Goal: Information Seeking & Learning: Learn about a topic

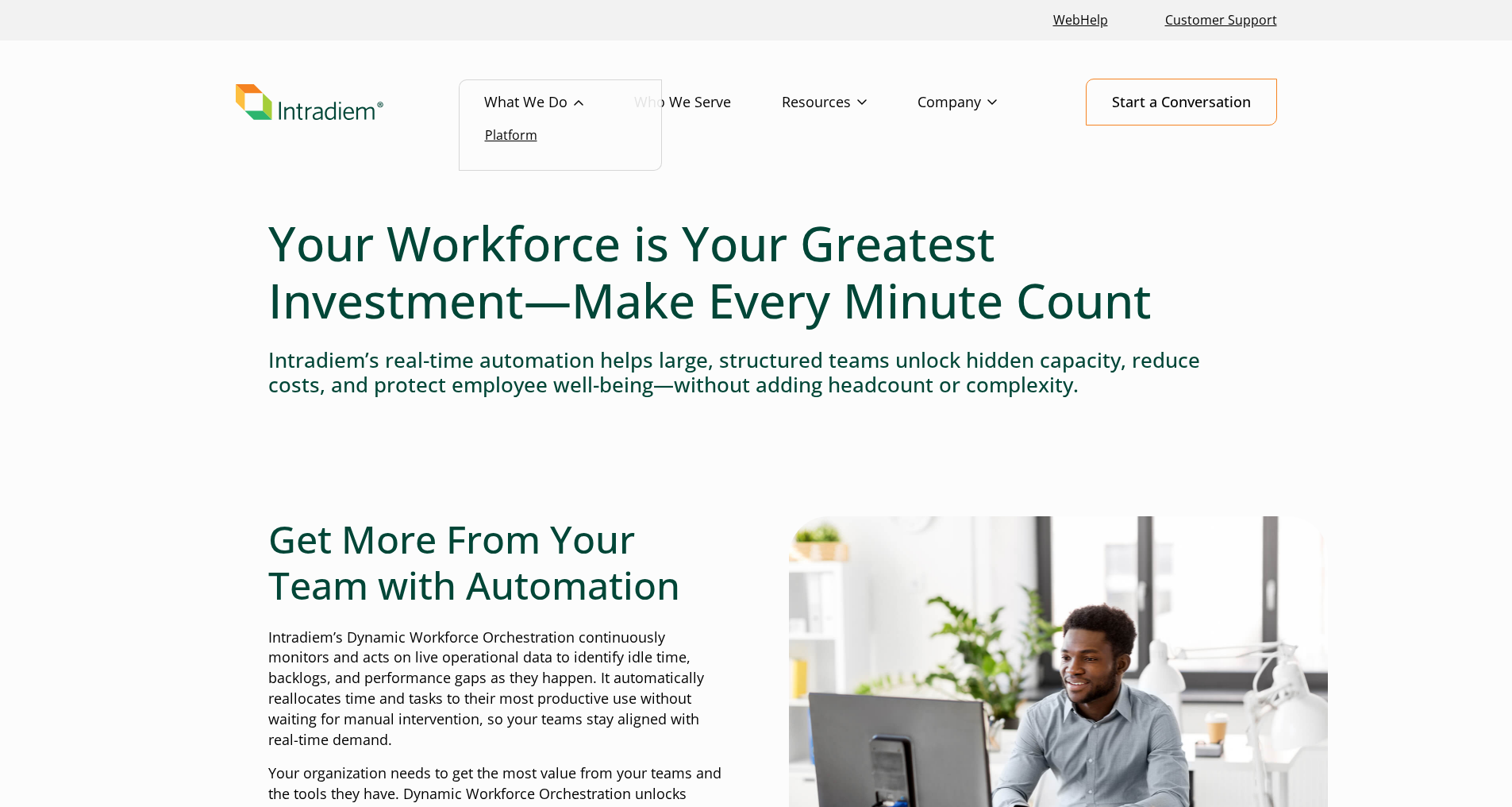
click at [520, 133] on link "Platform" at bounding box center [511, 134] width 53 height 17
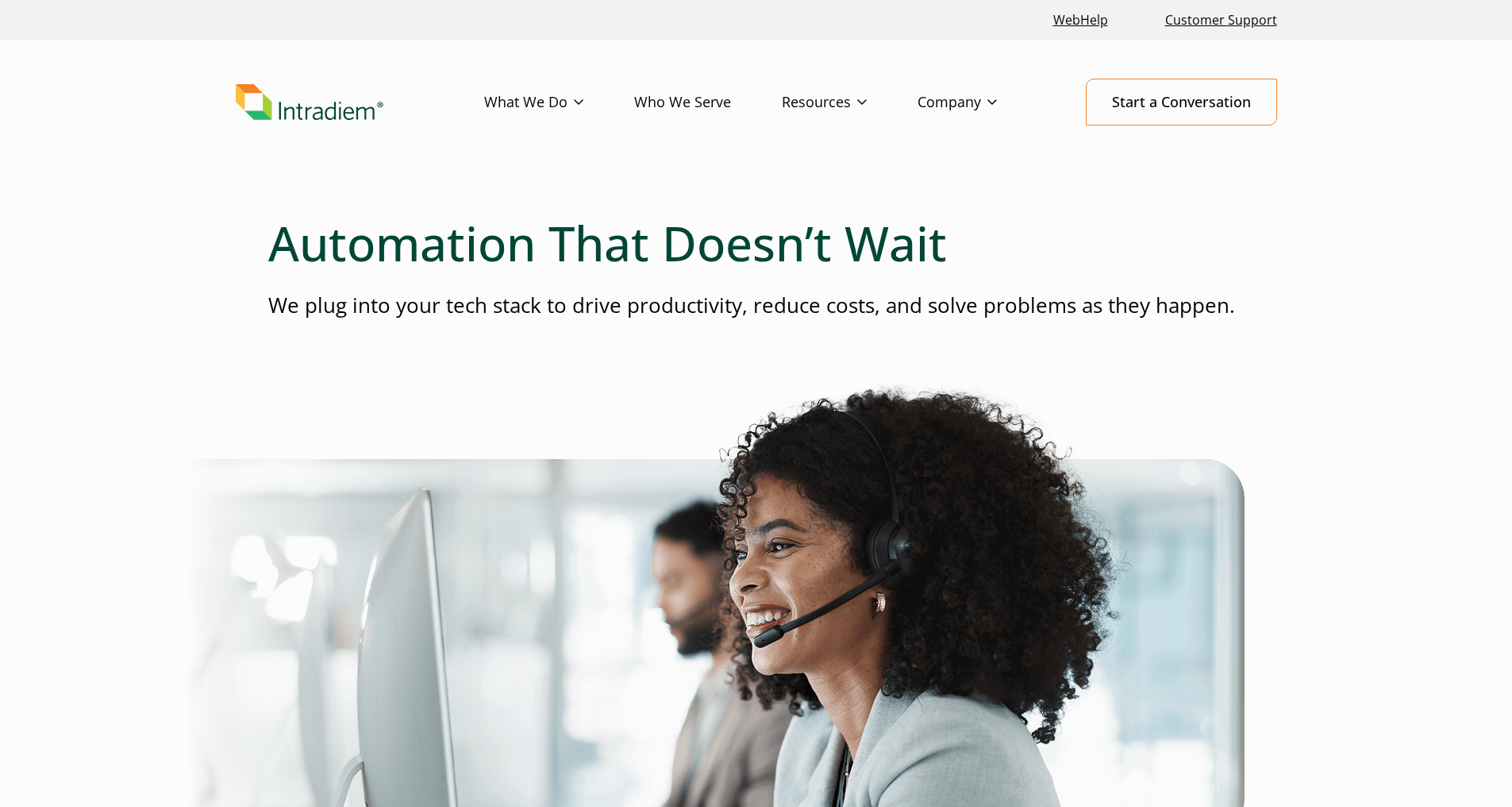
click at [677, 106] on link "Who We Serve" at bounding box center [707, 102] width 147 height 46
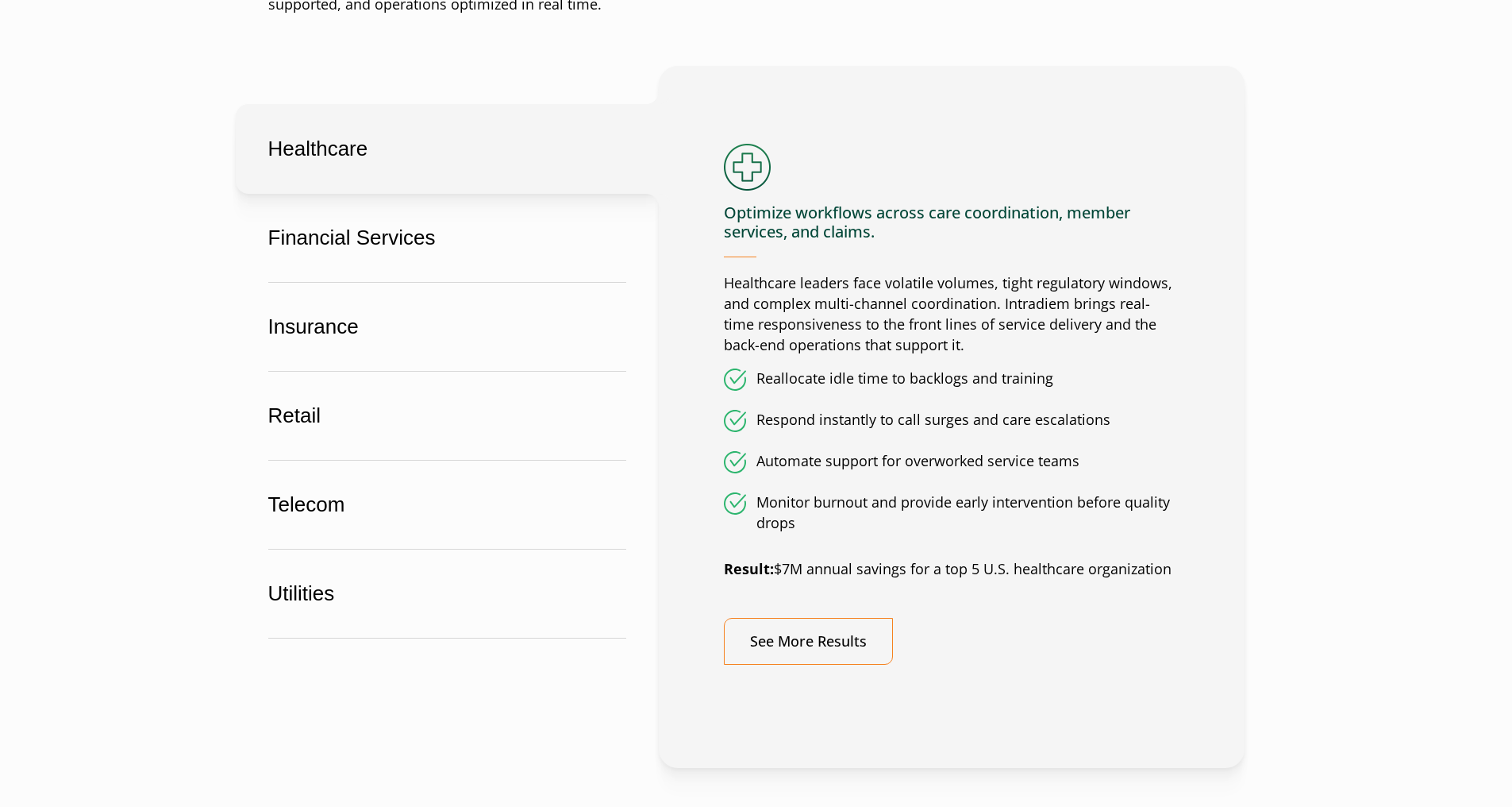
scroll to position [953, 0]
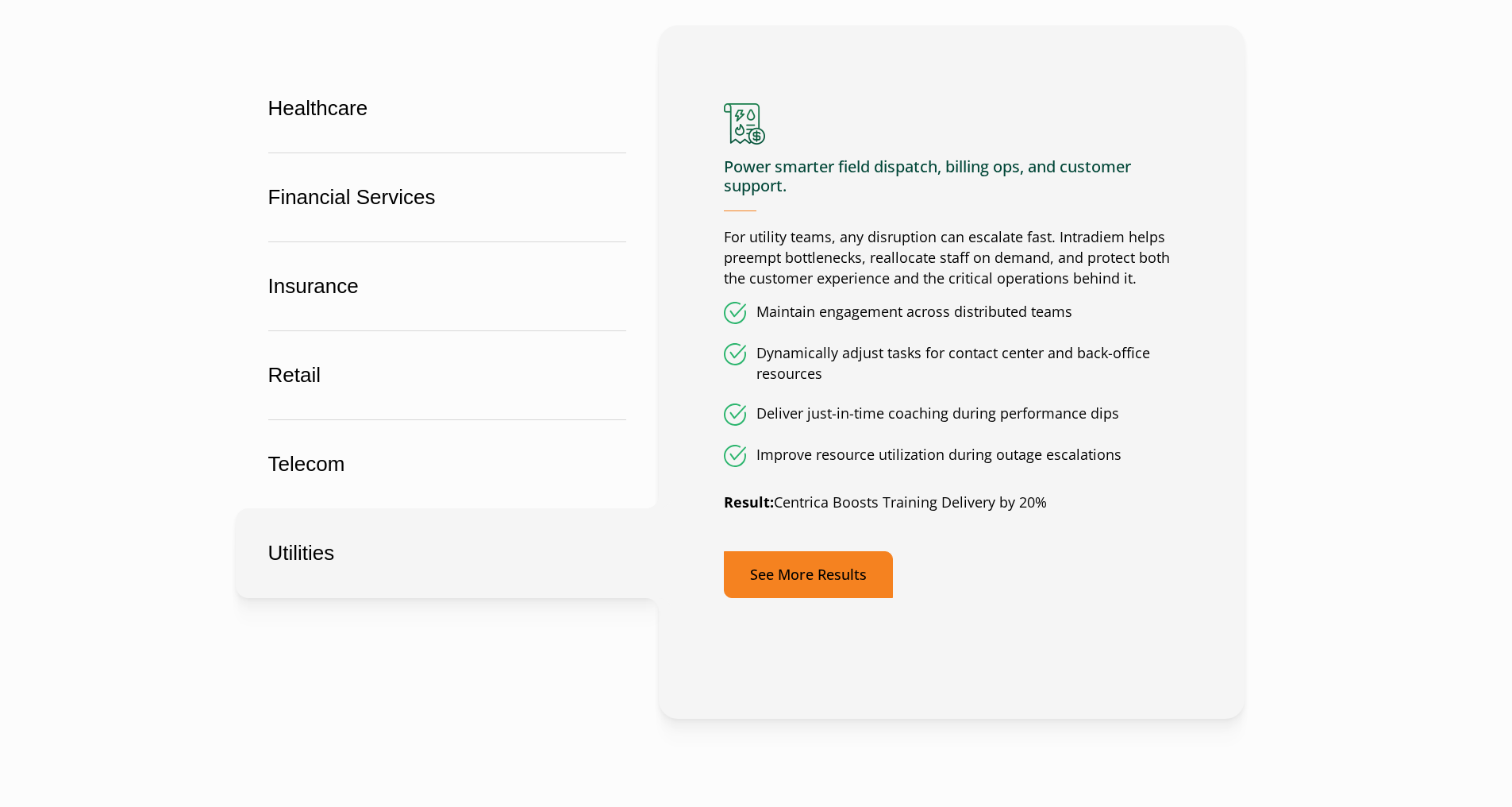
click at [814, 564] on link "See More Results" at bounding box center [807, 574] width 169 height 47
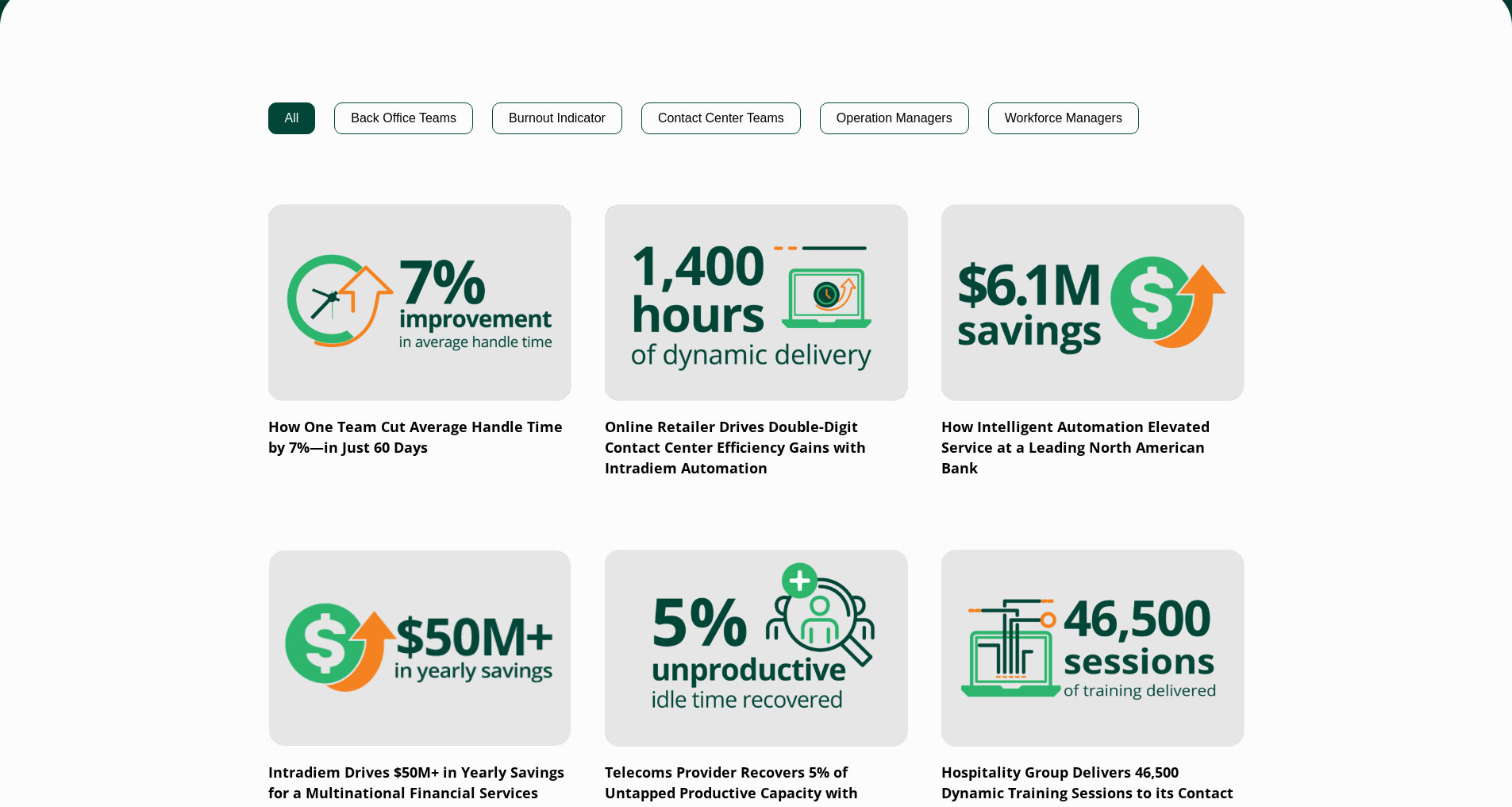
scroll to position [1033, 0]
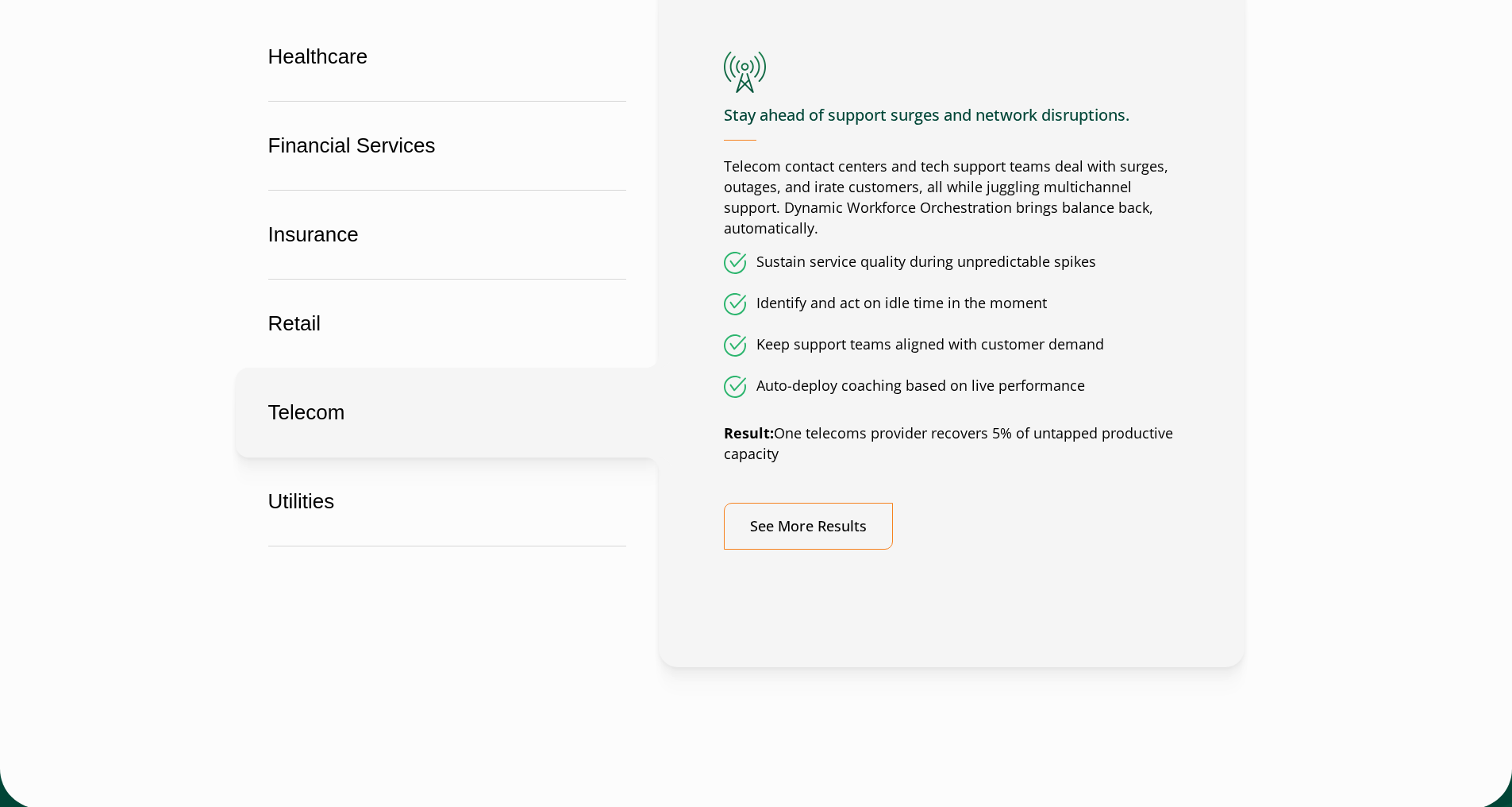
scroll to position [1033, 0]
